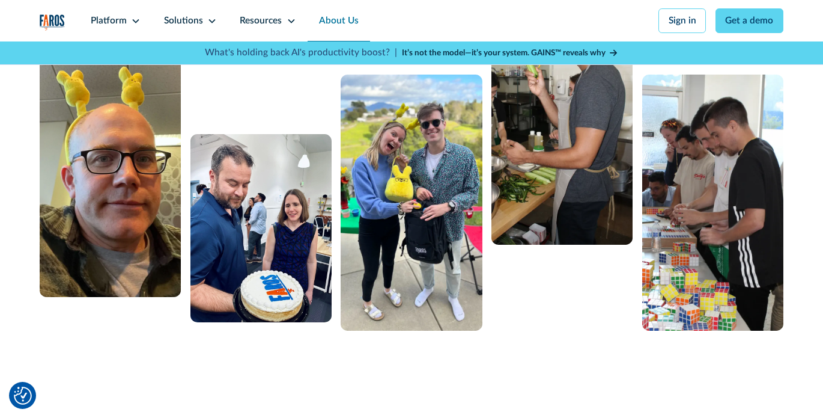
click at [511, 291] on div at bounding box center [411, 160] width 743 height 342
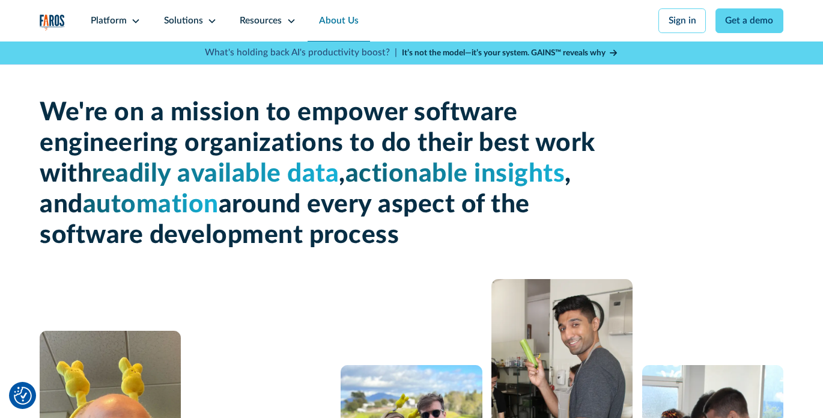
click at [222, 172] on span "readily available data" at bounding box center [215, 173] width 247 height 25
click at [314, 175] on span "readily available data" at bounding box center [215, 173] width 247 height 25
click at [308, 195] on h1 "We're on a mission to empower software engineering organizations to do their be…" at bounding box center [319, 173] width 558 height 153
click at [133, 21] on icon at bounding box center [136, 21] width 7 height 4
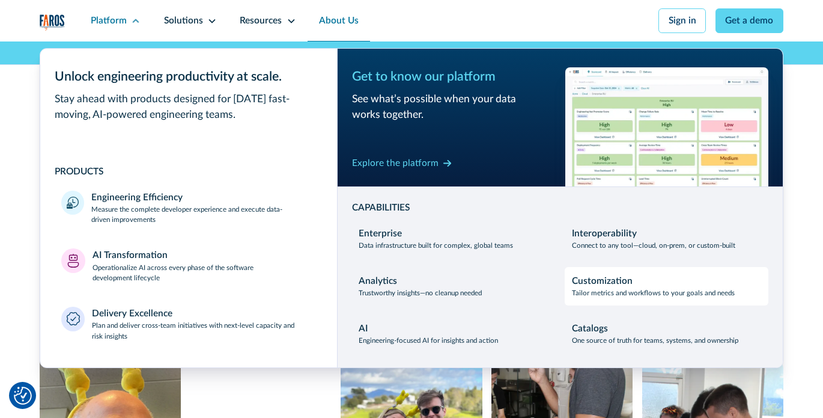
scroll to position [3, 0]
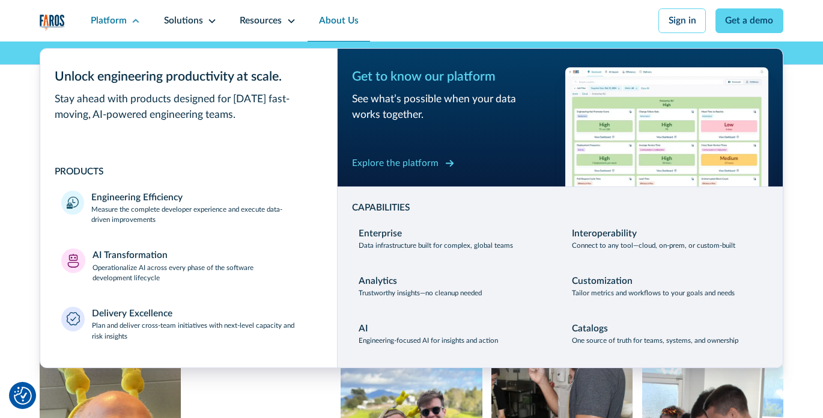
click at [419, 166] on div "Explore the platform" at bounding box center [395, 163] width 87 height 14
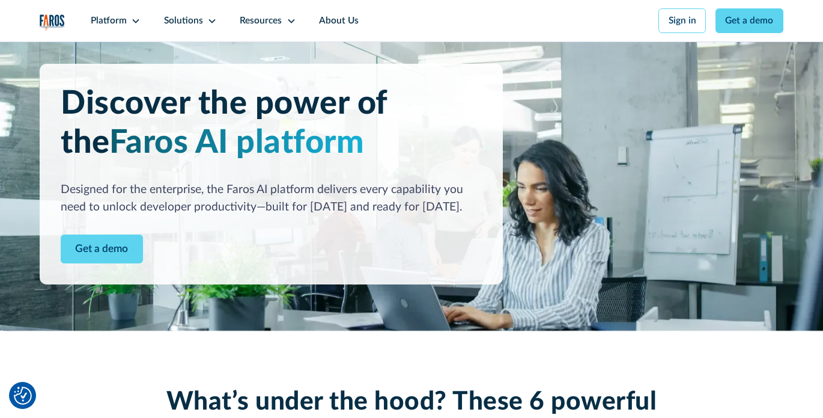
scroll to position [26, 0]
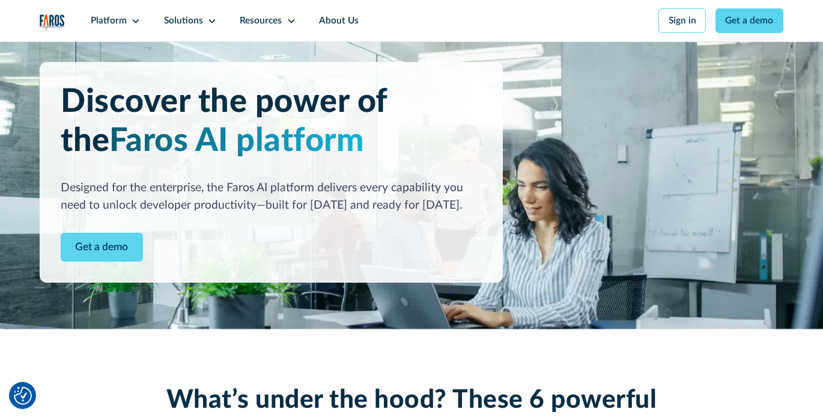
click at [242, 194] on div "Designed for the enterprise, the Faros AI platform delivers every capability yo…" at bounding box center [271, 196] width 421 height 35
click at [256, 194] on div "Designed for the enterprise, the Faros AI platform delivers every capability yo…" at bounding box center [271, 196] width 421 height 35
click at [286, 204] on div "Designed for the enterprise, the Faros AI platform delivers every capability yo…" at bounding box center [271, 196] width 421 height 35
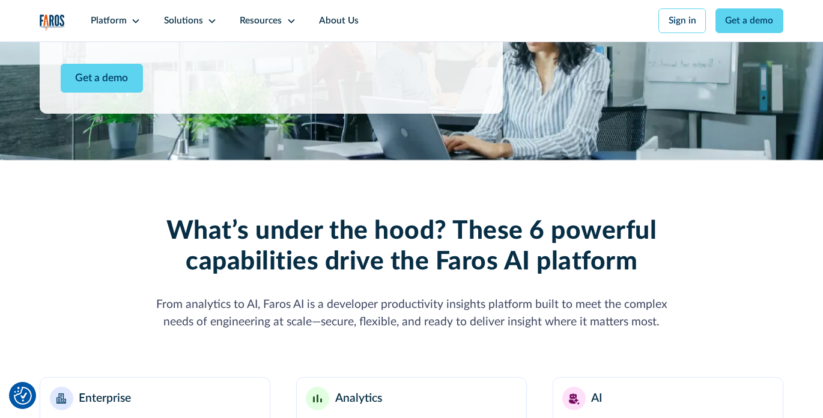
scroll to position [249, 0]
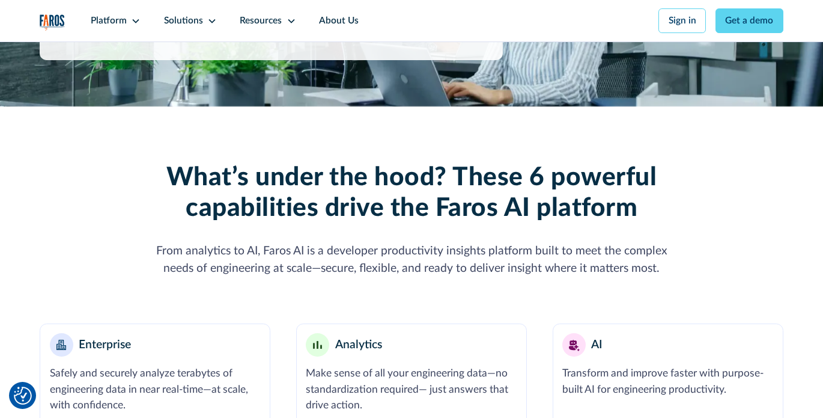
click at [291, 201] on h2 "What’s under the hood? These 6 powerful capabilities drive the Faros AI platform" at bounding box center [411, 192] width 534 height 61
click at [312, 202] on h2 "What’s under the hood? These 6 powerful capabilities drive the Faros AI platform" at bounding box center [411, 192] width 534 height 61
click at [326, 206] on h2 "What’s under the hood? These 6 powerful capabilities drive the Faros AI platform" at bounding box center [411, 192] width 534 height 61
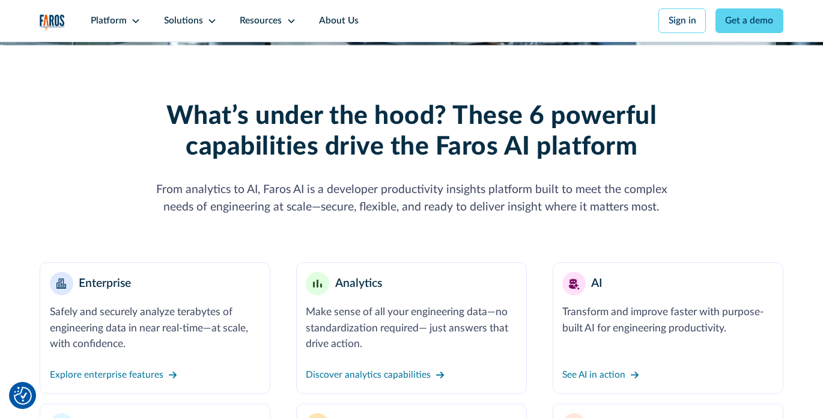
scroll to position [379, 0]
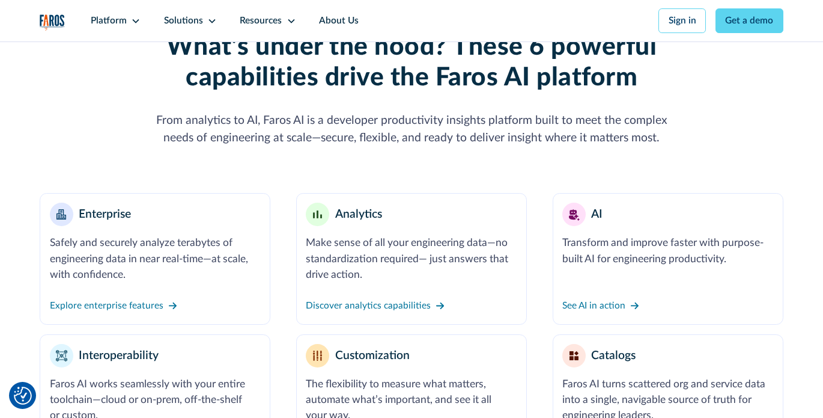
click at [408, 129] on div "From analytics to AI, Faros AI is a developer productivity insights platform bu…" at bounding box center [411, 129] width 534 height 35
click at [409, 129] on div "From analytics to AI, Faros AI is a developer productivity insights platform bu…" at bounding box center [411, 129] width 534 height 35
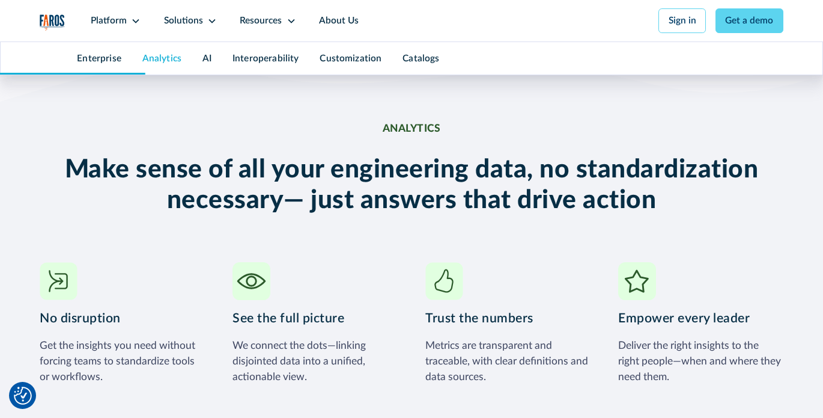
scroll to position [1734, 0]
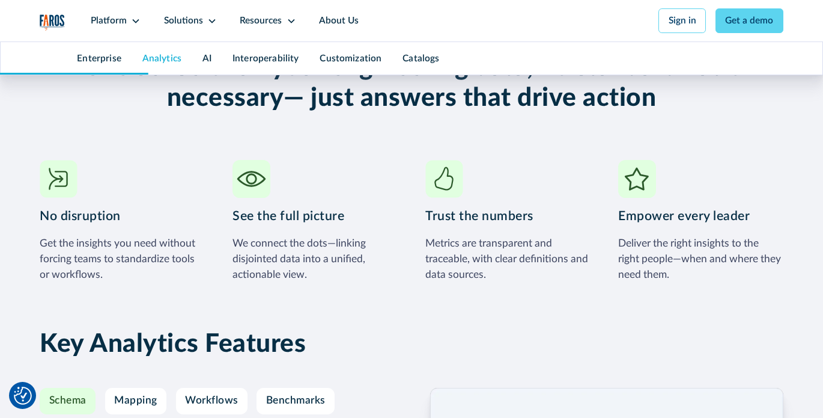
click at [422, 259] on div "No disruption Get the insights you need without forcing teams to standardize to…" at bounding box center [411, 221] width 743 height 123
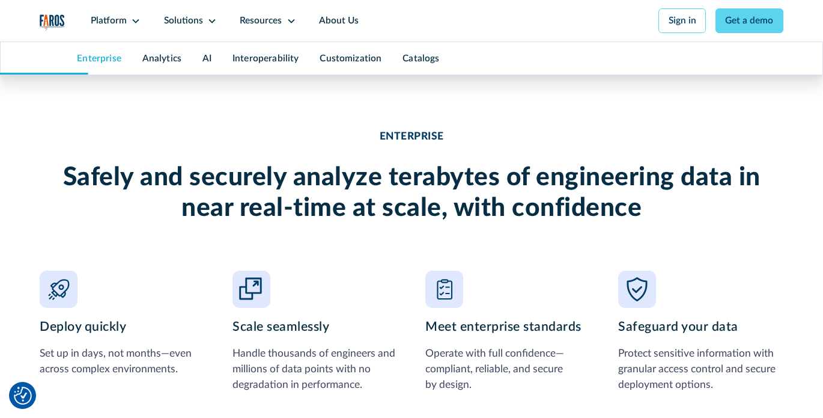
scroll to position [0, 0]
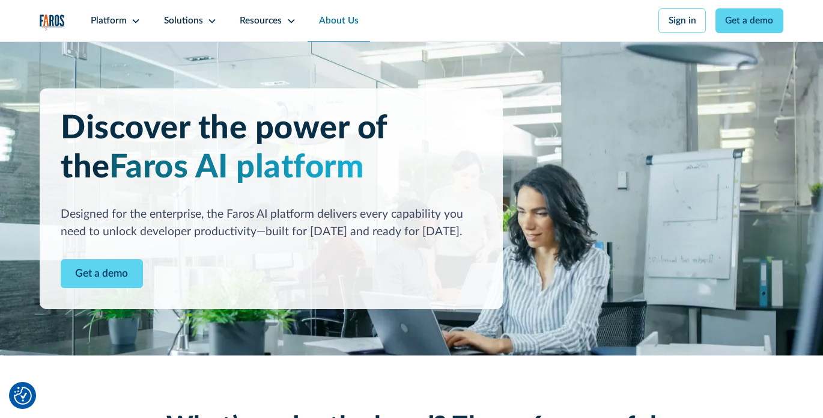
click at [336, 19] on link "About Us" at bounding box center [339, 20] width 63 height 41
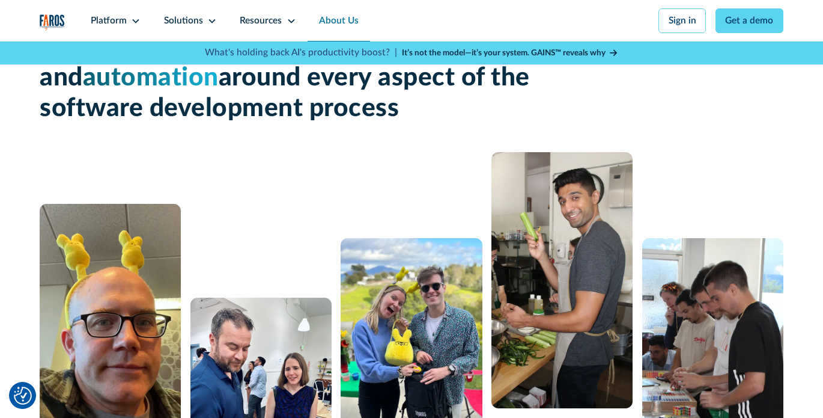
click at [531, 315] on img at bounding box center [561, 280] width 141 height 256
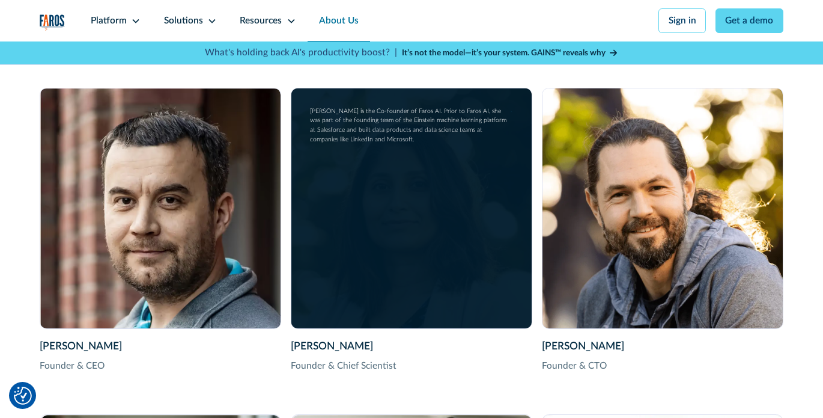
scroll to position [1771, 0]
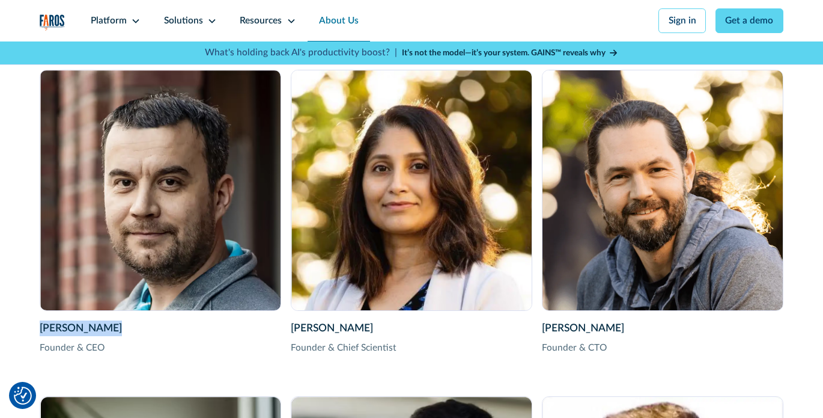
drag, startPoint x: 109, startPoint y: 342, endPoint x: 40, endPoint y: 339, distance: 69.2
click at [40, 336] on div "[PERSON_NAME]" at bounding box center [161, 328] width 242 height 16
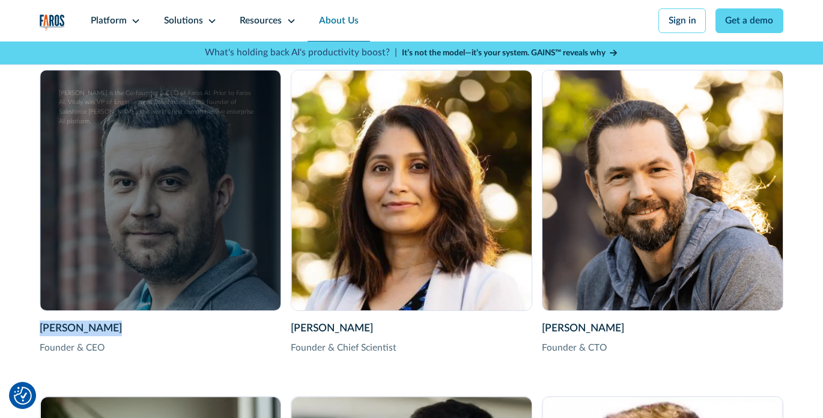
copy div "[PERSON_NAME]"
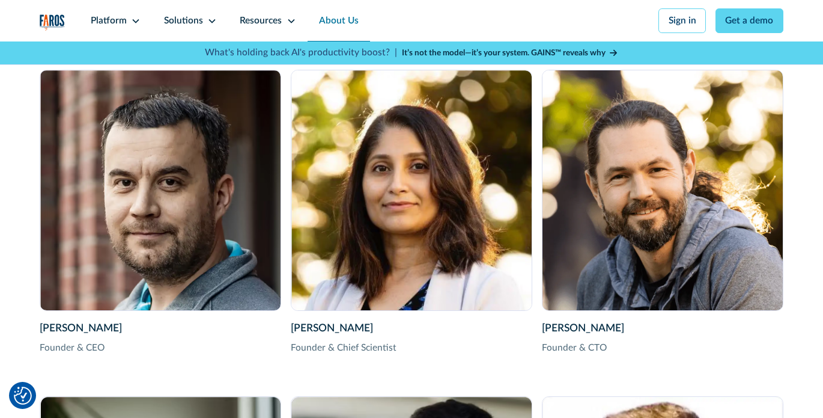
click at [412, 19] on nav "Platform Unlock engineering productivity at scale. Stay ahead with products des…" at bounding box center [431, 20] width 704 height 41
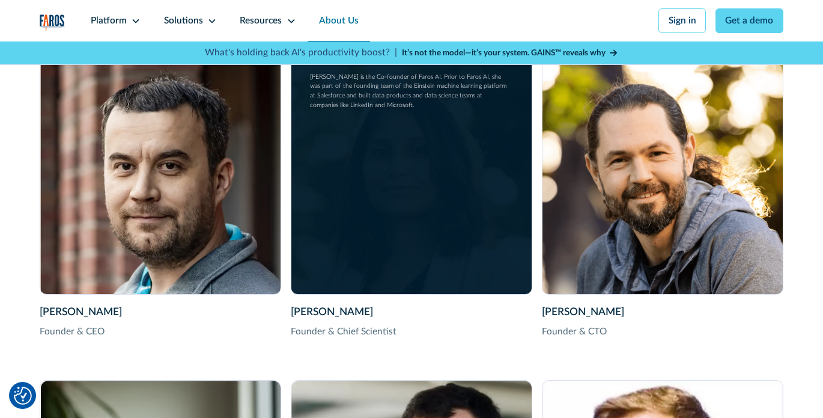
scroll to position [1789, 0]
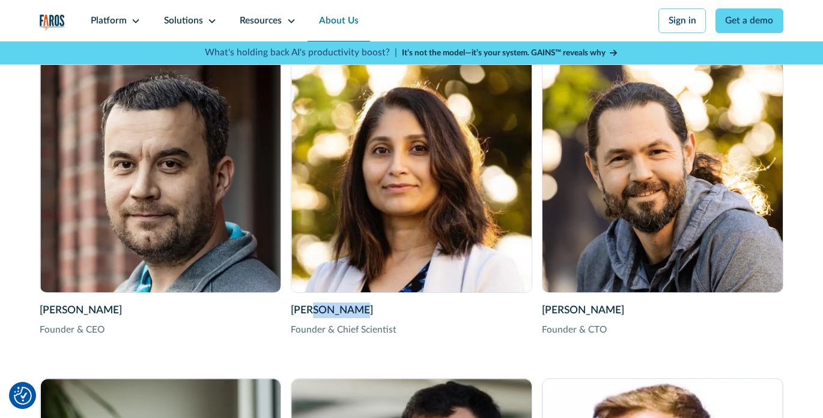
drag, startPoint x: 356, startPoint y: 327, endPoint x: 311, endPoint y: 324, distance: 45.2
click at [311, 318] on div "[PERSON_NAME]" at bounding box center [412, 310] width 242 height 16
drag, startPoint x: 290, startPoint y: 325, endPoint x: 342, endPoint y: 336, distance: 53.4
click at [342, 336] on div "Shubha Nabar Founder & Chief Scientist" at bounding box center [412, 319] width 242 height 34
copy div "[PERSON_NAME]"
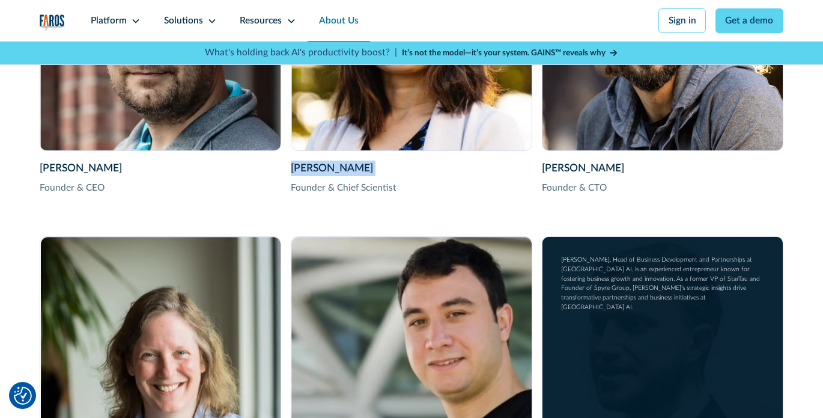
scroll to position [1918, 0]
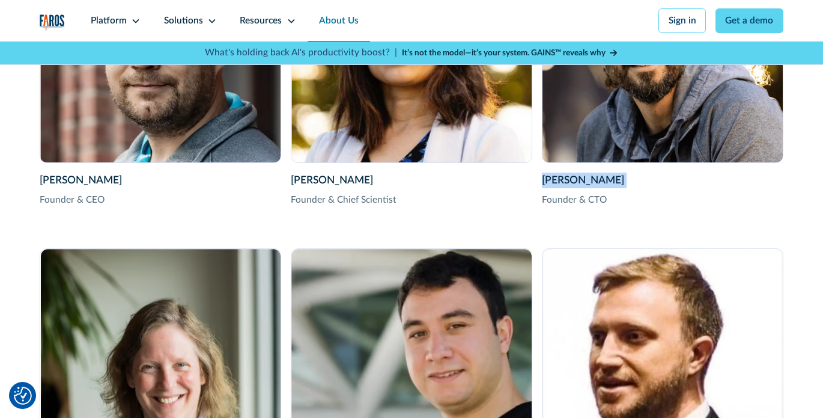
drag, startPoint x: 540, startPoint y: 197, endPoint x: 615, endPoint y: 205, distance: 76.2
click at [615, 205] on div "Vitaly Gordon Founder & CEO Vitaly Gordon is the Co-founder & CEO of Faros AI. …" at bounding box center [411, 391] width 743 height 939
copy div "[PERSON_NAME]"
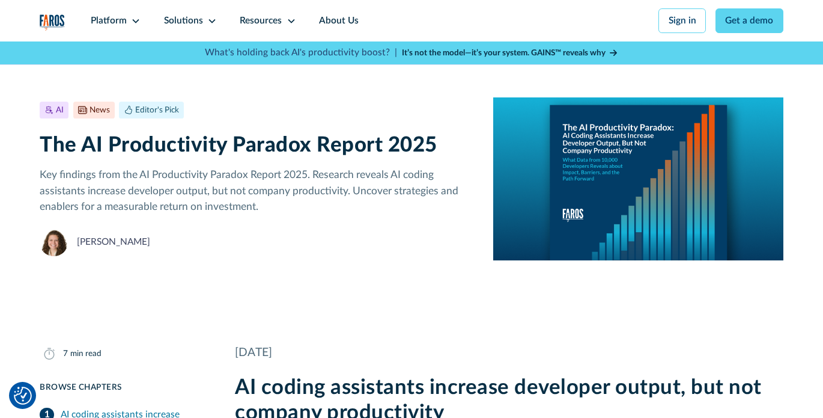
click at [388, 169] on p "Key findings from the AI Productivity Paradox Report 2025. Research reveals AI …" at bounding box center [257, 190] width 435 height 47
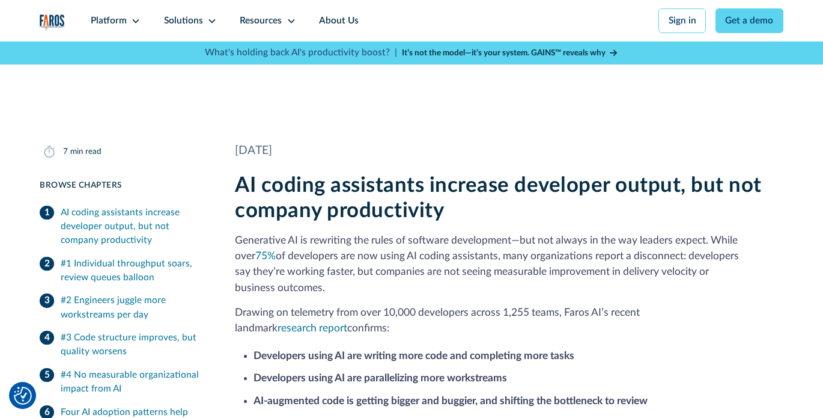
scroll to position [253, 0]
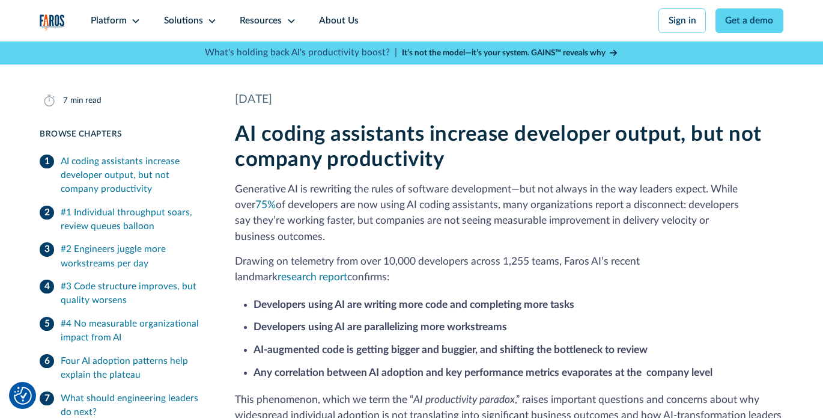
click at [391, 182] on div "AI coding assistants increase developer output, but not company productivity Ge…" at bounding box center [509, 313] width 548 height 382
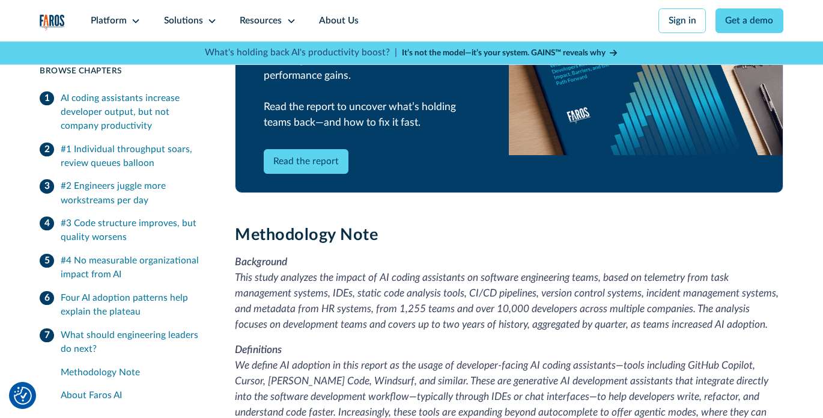
scroll to position [2627, 0]
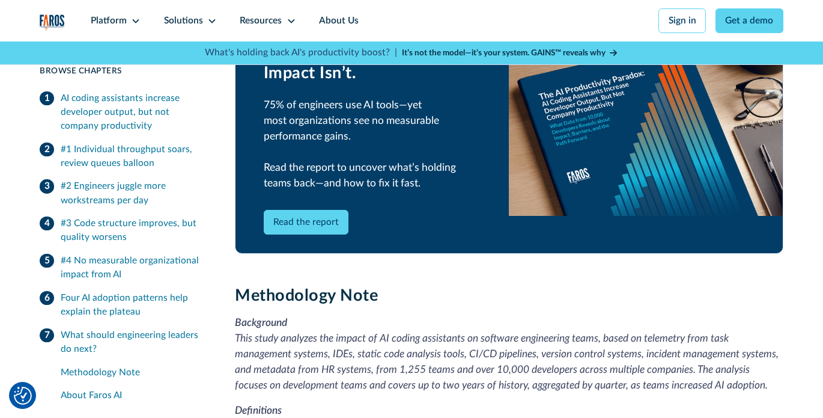
click at [315, 231] on link "Read the report" at bounding box center [306, 222] width 85 height 25
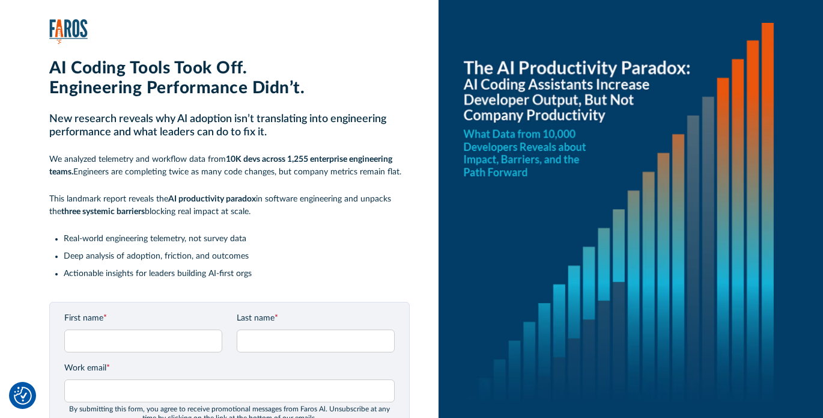
click at [290, 255] on li "Deep analysis of adoption, friction, and outcomes" at bounding box center [237, 256] width 346 height 13
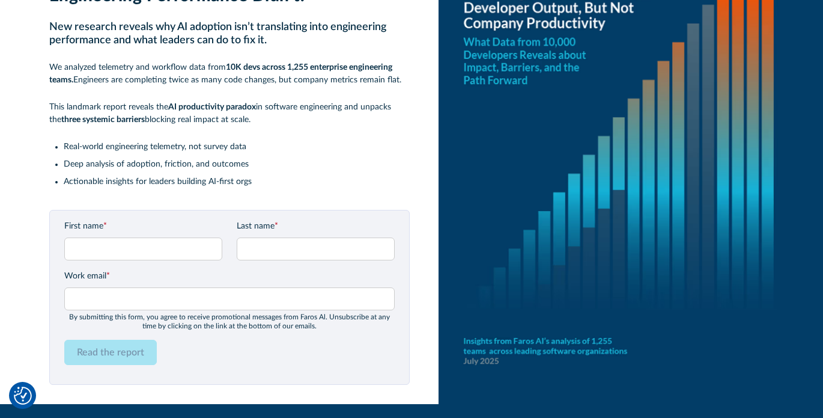
scroll to position [129, 0]
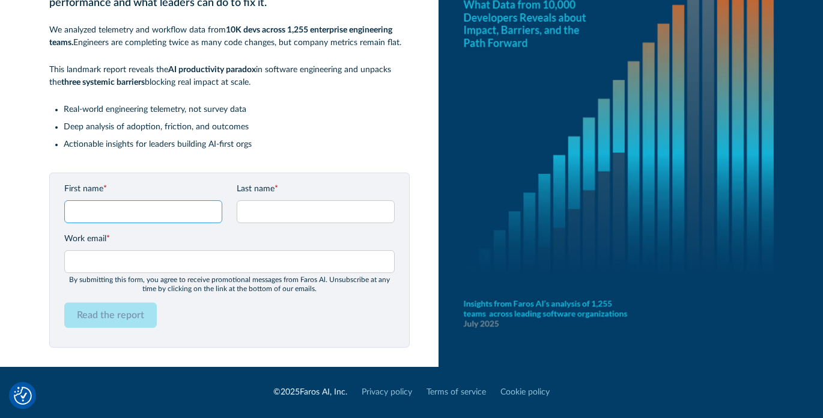
click at [167, 211] on input "First name *" at bounding box center [143, 211] width 158 height 23
type input "[PERSON_NAME]"
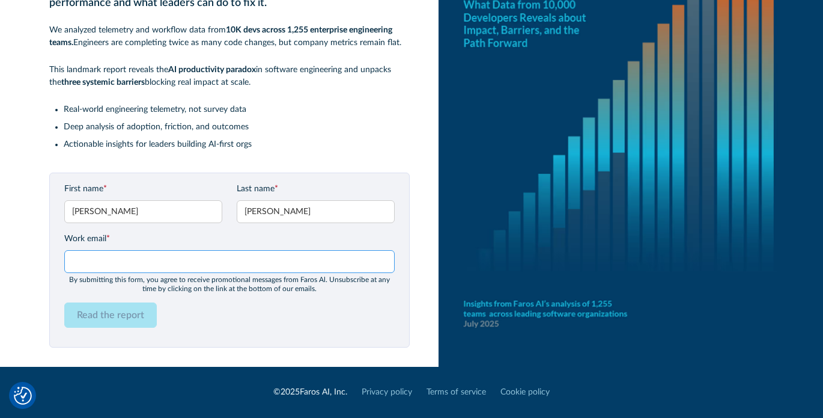
type input "[EMAIL_ADDRESS][DOMAIN_NAME]"
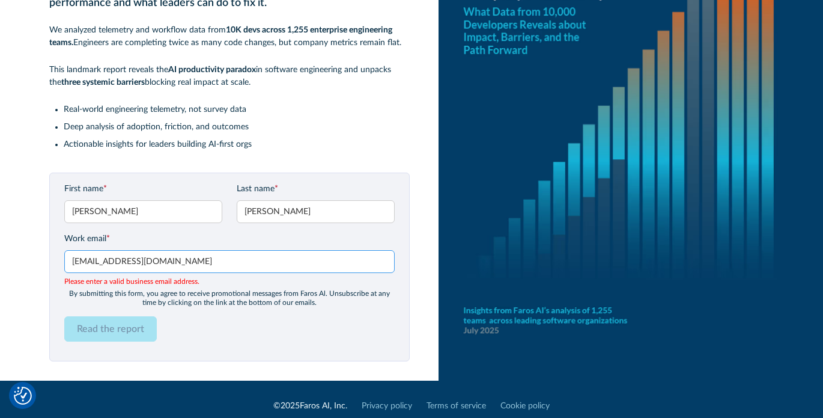
click at [155, 268] on input "[EMAIL_ADDRESS][DOMAIN_NAME]" at bounding box center [229, 261] width 330 height 23
type input "[PERSON_NAME][EMAIL_ADDRESS][DOMAIN_NAME]"
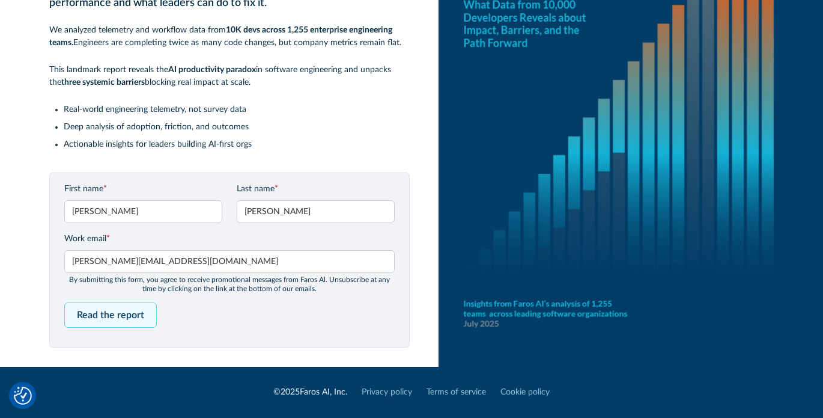
click at [119, 330] on form "First name * [PERSON_NAME] Last name * [PERSON_NAME] Work email * [PERSON_NAME]…" at bounding box center [229, 260] width 330 height 154
click at [127, 318] on input "Read the report" at bounding box center [110, 314] width 93 height 25
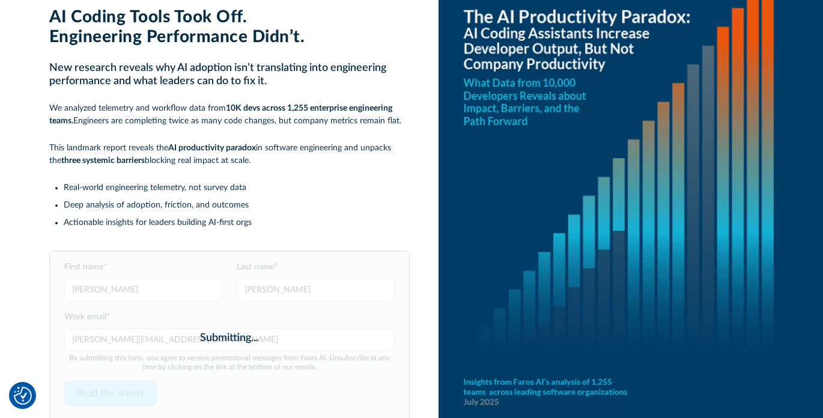
scroll to position [115, 0]
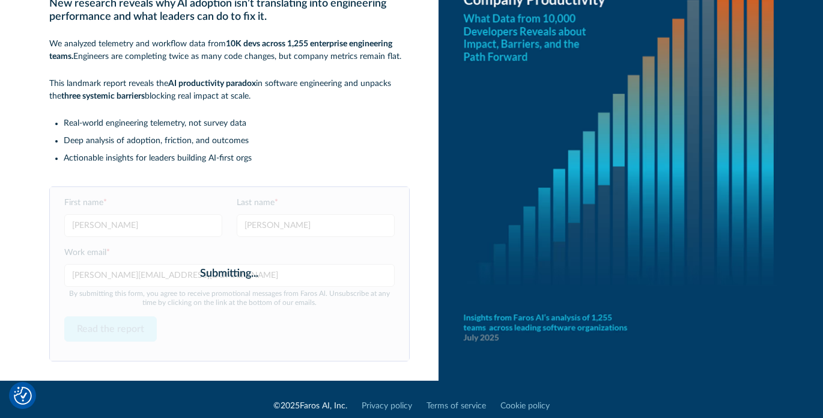
click at [245, 224] on div "Submitting..." at bounding box center [229, 274] width 359 height 174
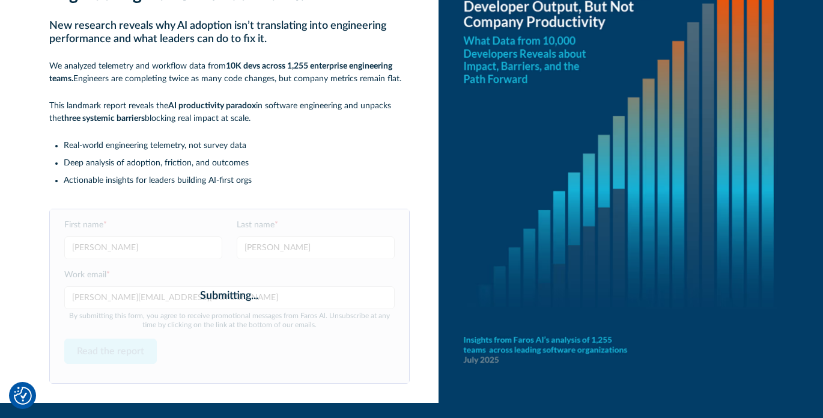
scroll to position [91, 0]
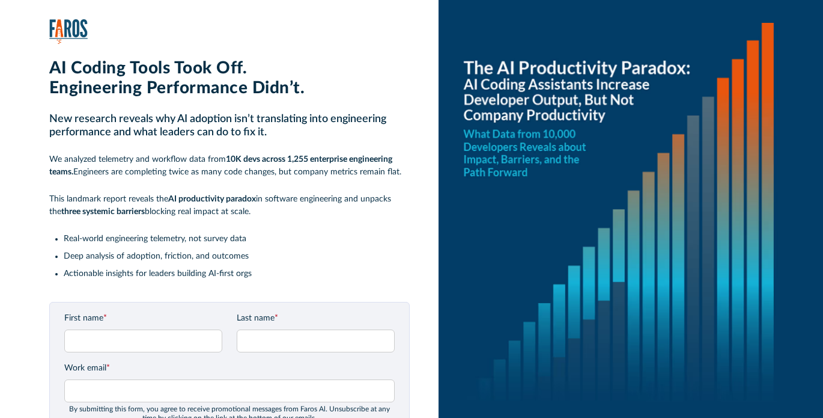
click at [181, 312] on div "First name *" at bounding box center [143, 332] width 158 height 40
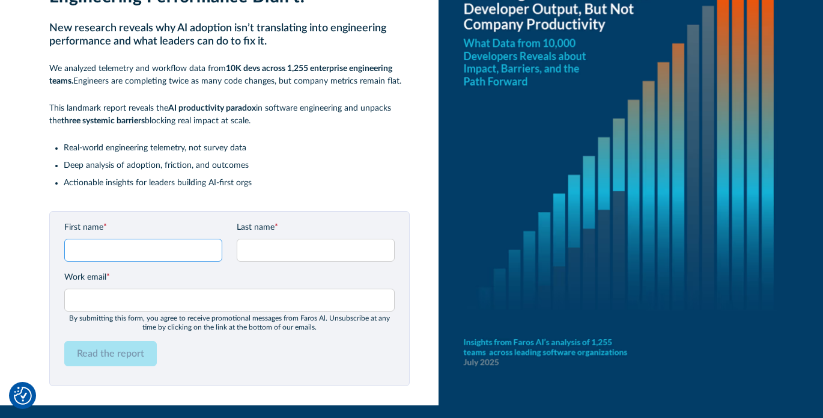
click at [181, 241] on input "First name *" at bounding box center [143, 250] width 158 height 23
type input "[PERSON_NAME]"
type input "[PERSON_NAME][EMAIL_ADDRESS][DOMAIN_NAME]"
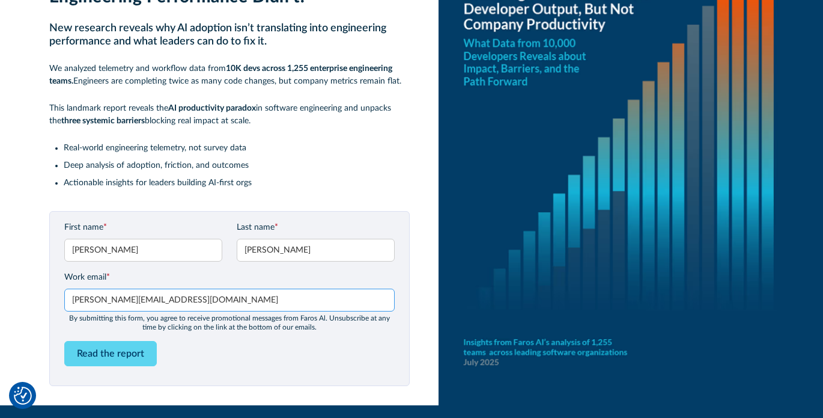
click at [194, 297] on input "[PERSON_NAME][EMAIL_ADDRESS][DOMAIN_NAME]" at bounding box center [229, 299] width 330 height 23
click at [329, 321] on div "By submitting this form, you agree to receive promotional messages from Faros A…" at bounding box center [229, 322] width 330 height 17
click at [97, 353] on input "Read the report" at bounding box center [110, 353] width 93 height 25
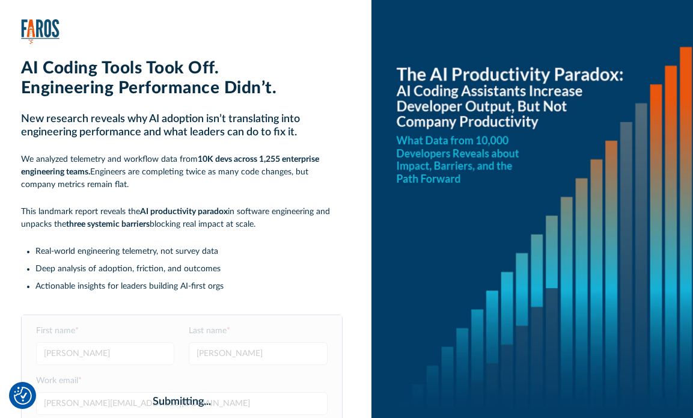
scroll to position [7, 0]
